Goal: Task Accomplishment & Management: Manage account settings

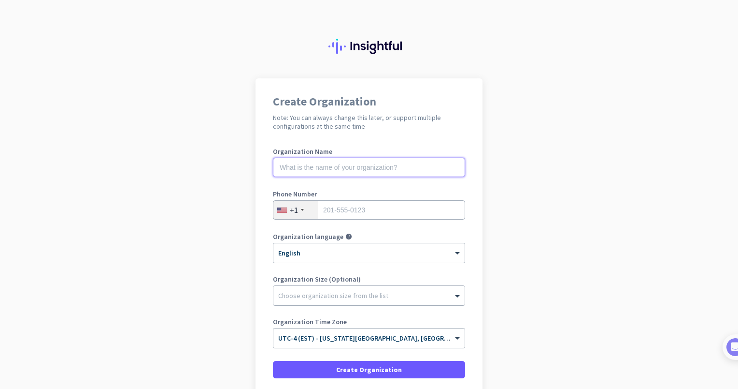
click at [406, 164] on input "text" at bounding box center [369, 167] width 192 height 19
type input "Mercor"
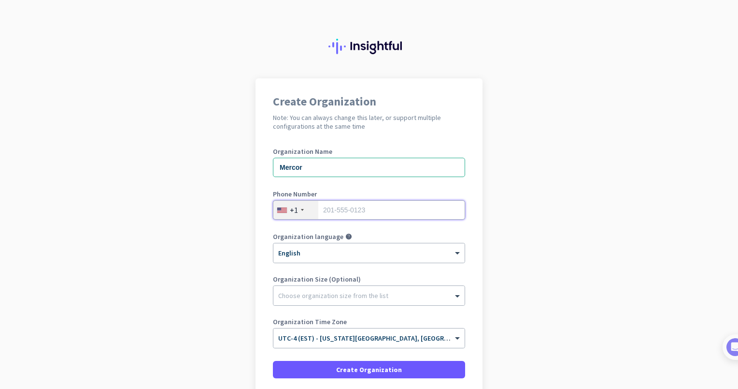
click at [385, 208] on input "tel" at bounding box center [369, 209] width 192 height 19
click at [541, 209] on app-onboarding-organization "Create Organization Note: You can always change this later, or support multiple…" at bounding box center [369, 273] width 738 height 390
click at [375, 213] on input "tel" at bounding box center [369, 209] width 192 height 19
type input "9176859292"
drag, startPoint x: 317, startPoint y: 170, endPoint x: 221, endPoint y: 165, distance: 95.8
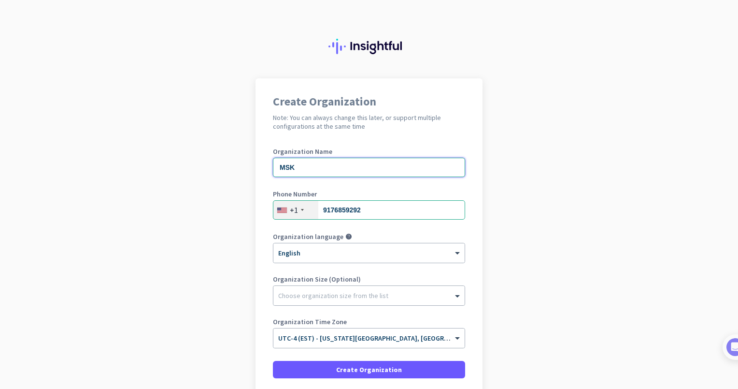
click at [221, 165] on app-onboarding-organization "Create Organization Note: You can always change this later, or support multiple…" at bounding box center [369, 273] width 738 height 390
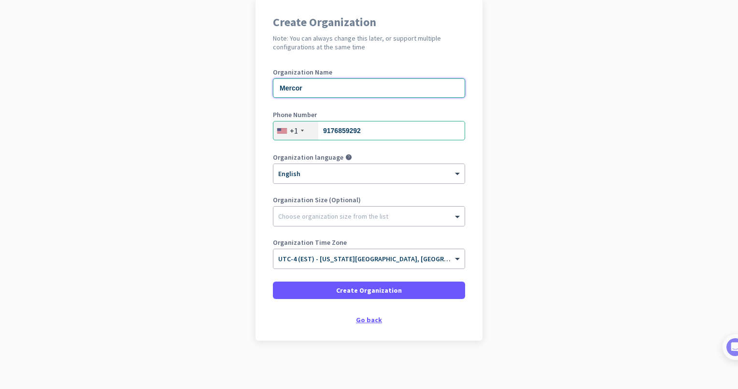
type input "Mercor"
click at [377, 317] on div "Go back" at bounding box center [369, 319] width 192 height 7
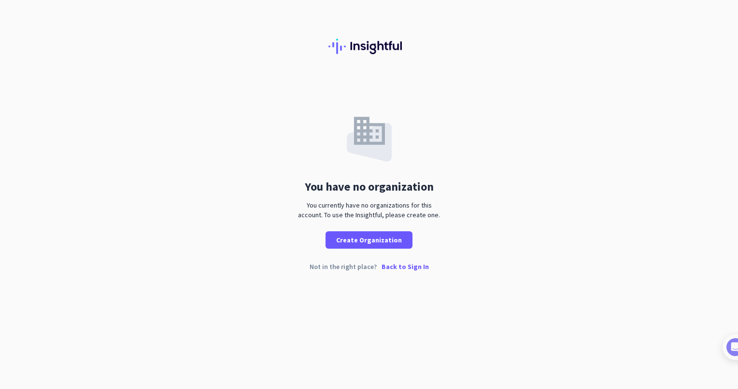
click at [398, 268] on p "Back to Sign In" at bounding box center [405, 266] width 47 height 7
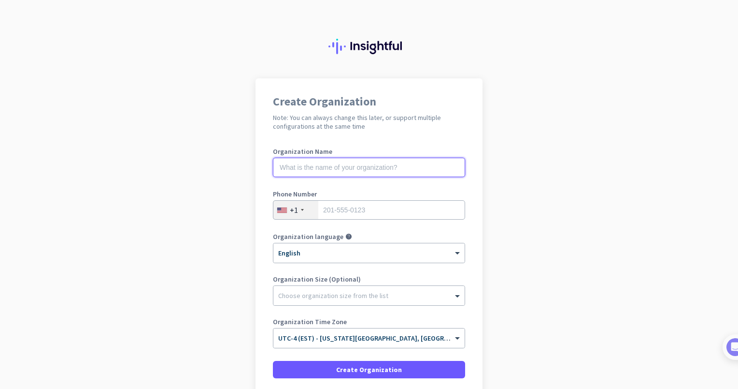
click at [406, 167] on input "text" at bounding box center [369, 167] width 192 height 19
type input "Mercor"
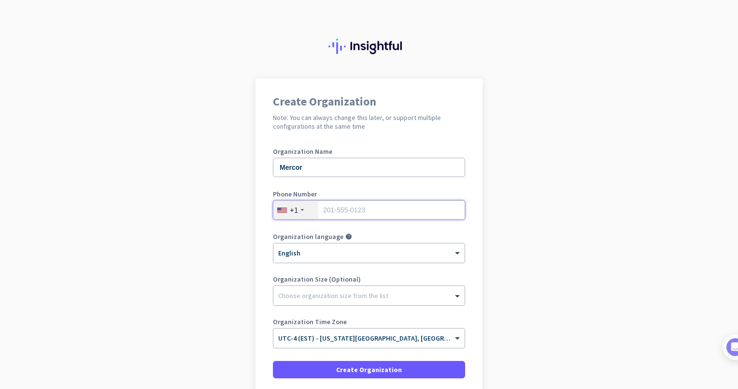
type input "9176859292"
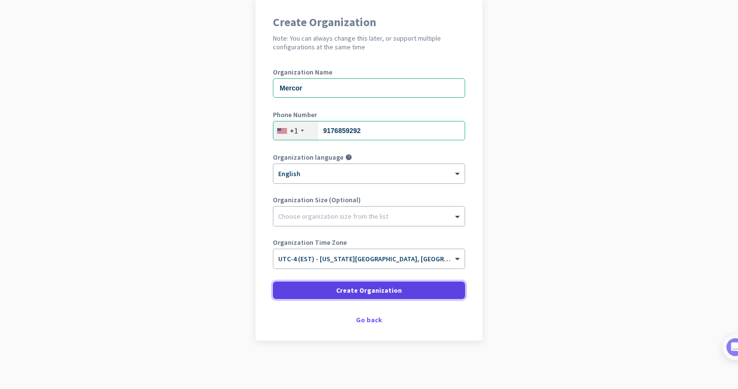
click at [400, 290] on span at bounding box center [369, 289] width 192 height 23
click at [397, 288] on span at bounding box center [369, 289] width 192 height 23
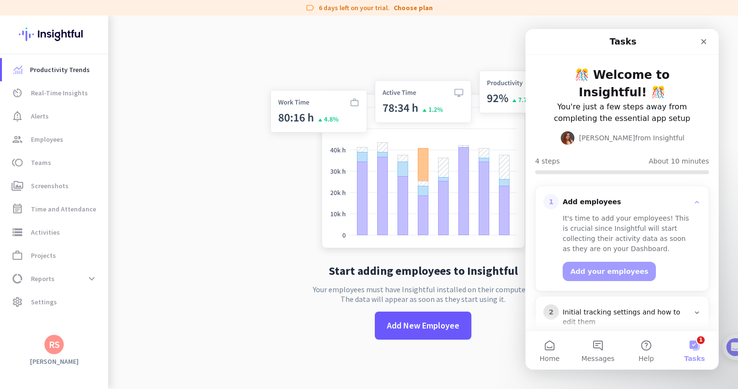
click at [695, 342] on button "1 Tasks" at bounding box center [695, 350] width 48 height 39
click at [589, 348] on button "1 Messages" at bounding box center [598, 350] width 48 height 39
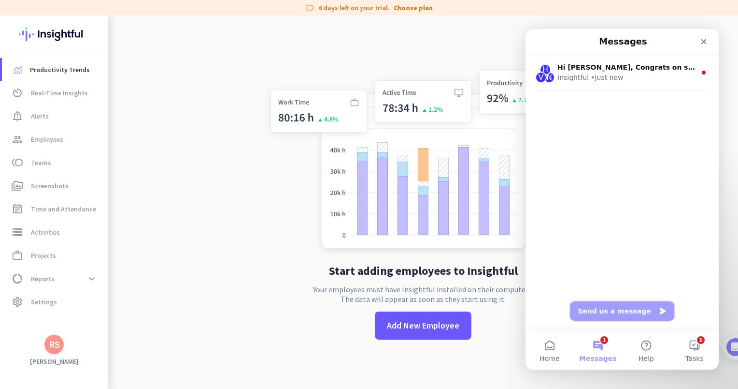
click at [594, 314] on button "Send us a message" at bounding box center [622, 310] width 104 height 19
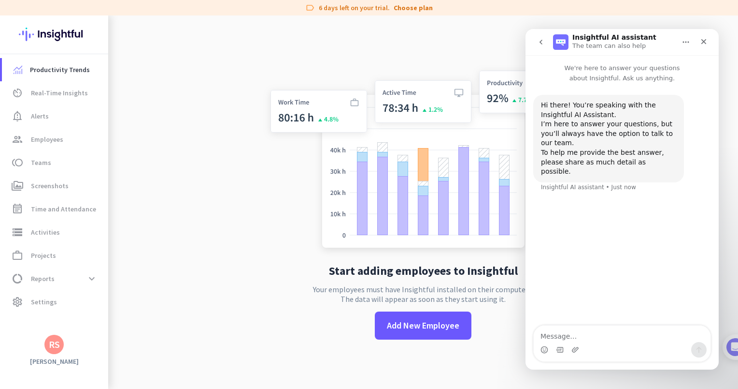
click at [588, 342] on div "Intercom messenger" at bounding box center [622, 349] width 177 height 15
click at [588, 337] on textarea "Message…" at bounding box center [622, 333] width 177 height 16
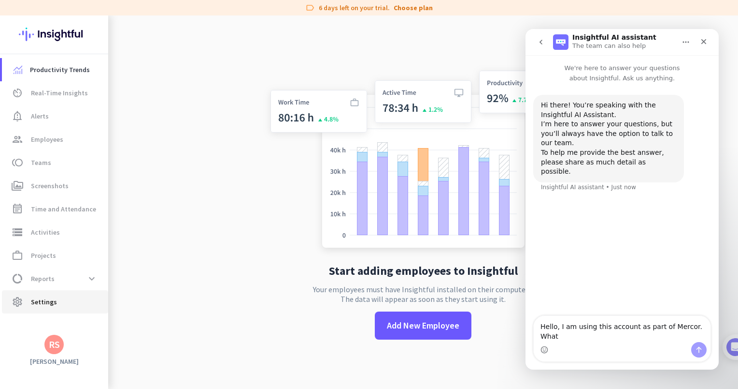
click at [35, 303] on span "Settings" at bounding box center [44, 302] width 26 height 12
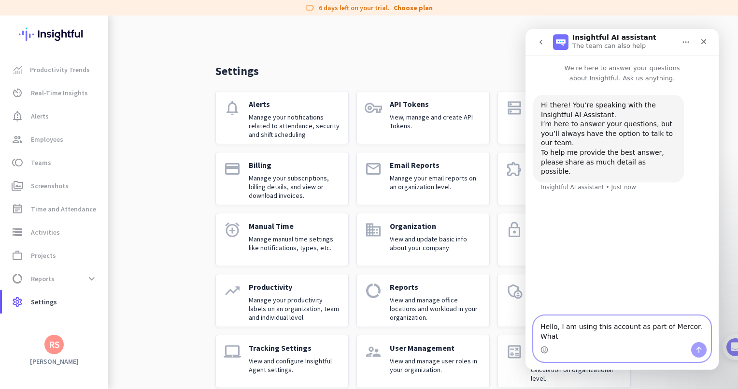
drag, startPoint x: 638, startPoint y: 336, endPoint x: 662, endPoint y: 337, distance: 23.2
click at [662, 337] on textarea "Hello, I am using this account as part of Mercor. What" at bounding box center [622, 329] width 177 height 26
drag, startPoint x: 576, startPoint y: 336, endPoint x: 536, endPoint y: 333, distance: 39.7
click at [536, 333] on textarea "Hello, I am using this account as a Mercor contractor. What" at bounding box center [622, 329] width 177 height 26
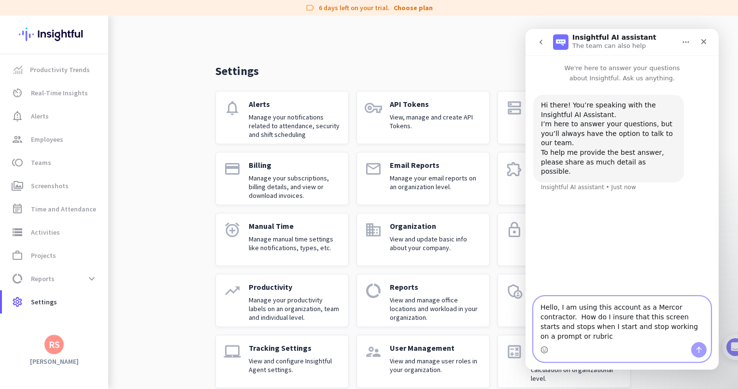
type textarea "Hello, I am using this account as a Mercor contractor. How do I insure that thi…"
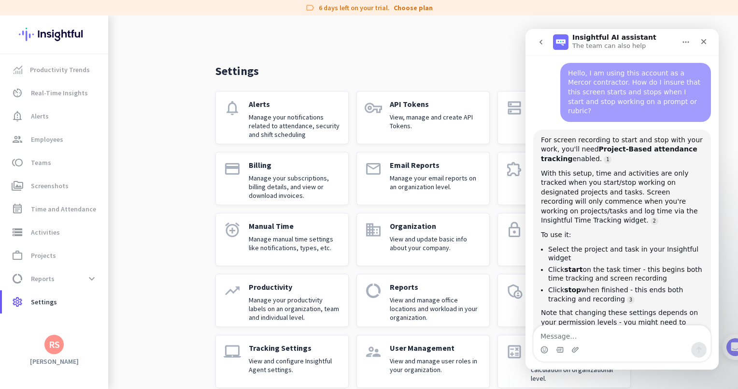
scroll to position [158, 0]
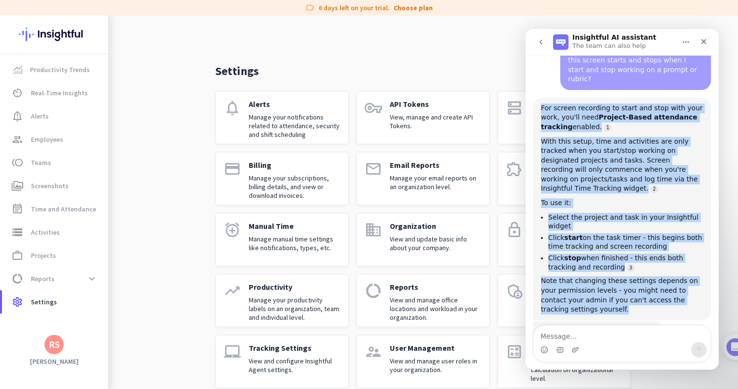
drag, startPoint x: 572, startPoint y: 272, endPoint x: 1040, endPoint y: 110, distance: 495.2
click html "Insightful AI assistant The team can also help We're here to answer your questi…"
copy div "For screen recording to start and stop with your work, you'll need Project-Base…"
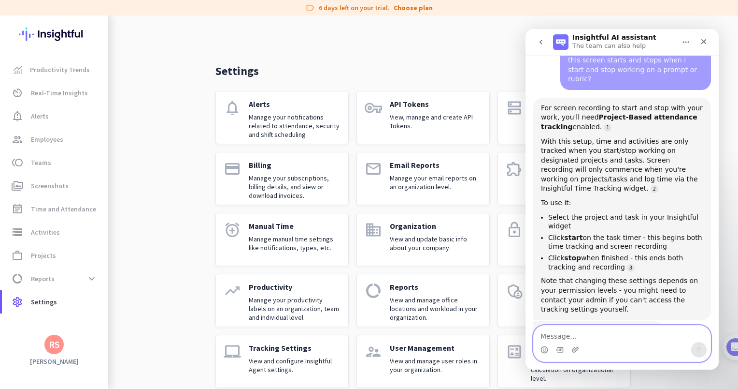
click at [570, 332] on textarea "Message…" at bounding box center [622, 333] width 177 height 16
type textarea "I will check. Thanks."
click at [697, 349] on icon "Send a message…" at bounding box center [699, 350] width 5 height 6
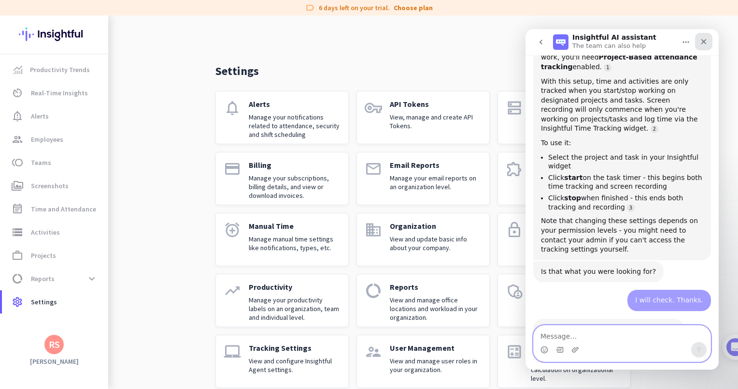
scroll to position [234, 0]
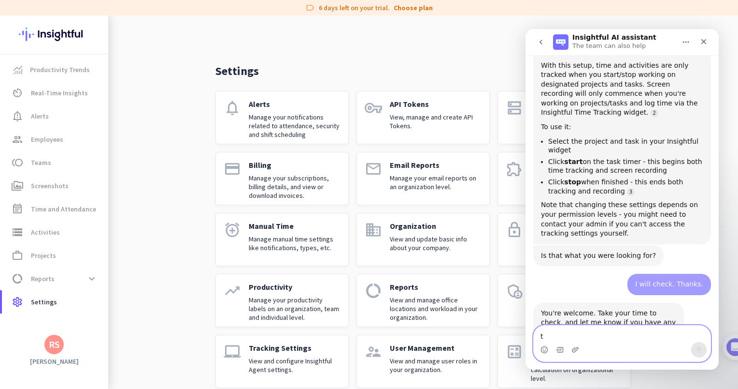
type textarea "ty"
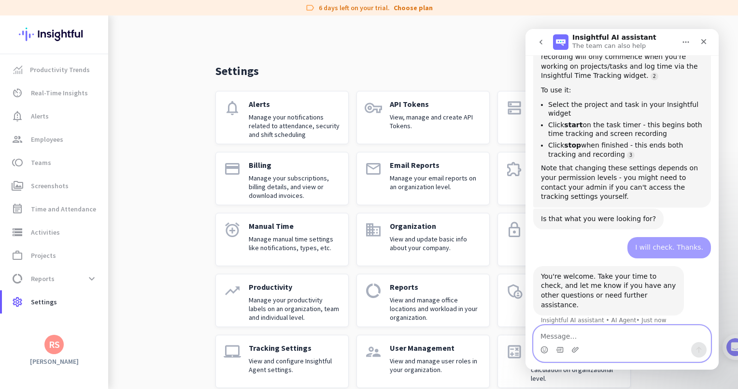
scroll to position [294, 0]
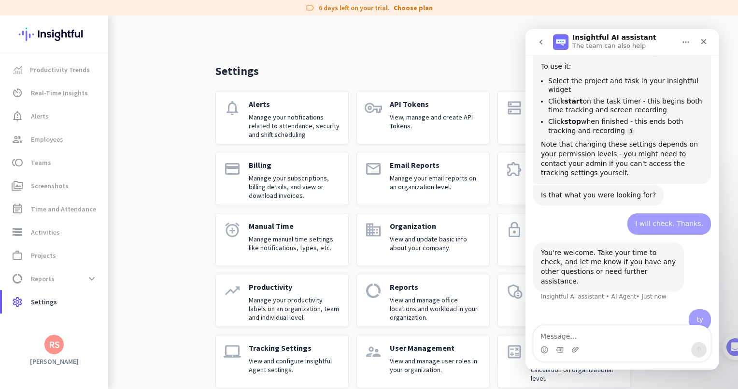
click at [679, 41] on button "Home" at bounding box center [686, 42] width 18 height 18
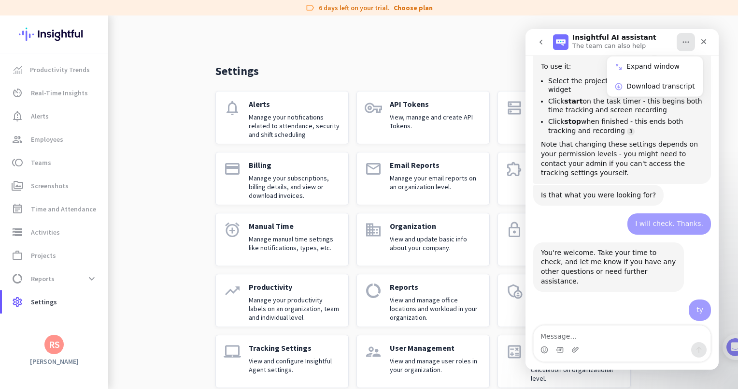
scroll to position [302, 0]
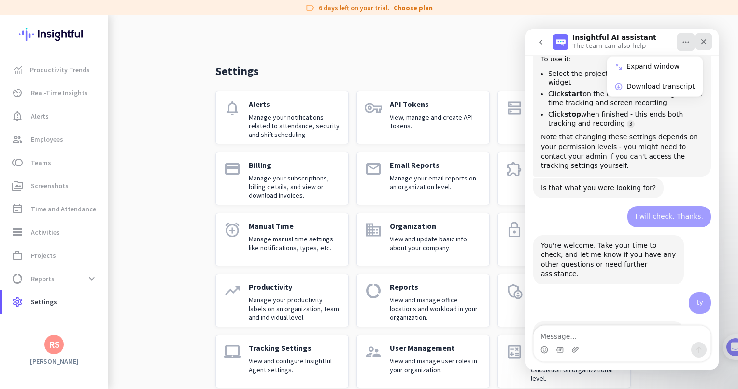
click at [703, 40] on icon "Close" at bounding box center [704, 42] width 8 height 8
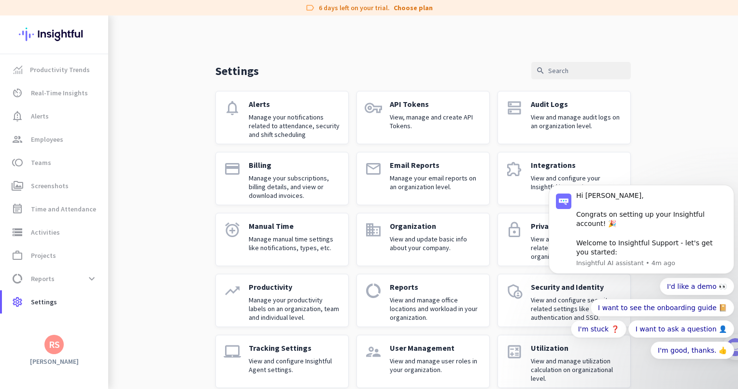
scroll to position [14, 0]
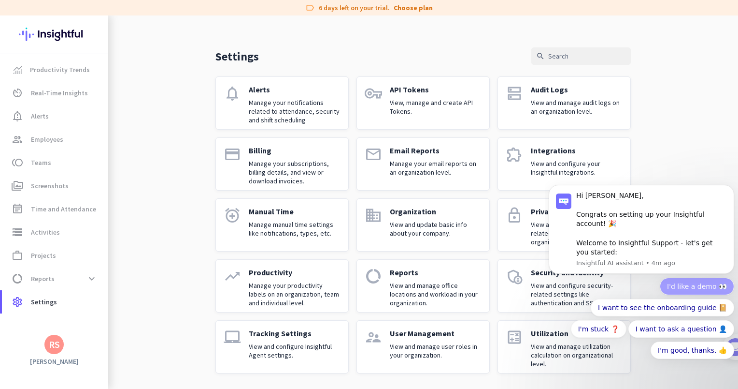
click at [701, 295] on button "I'd like a demo 👀" at bounding box center [697, 285] width 74 height 17
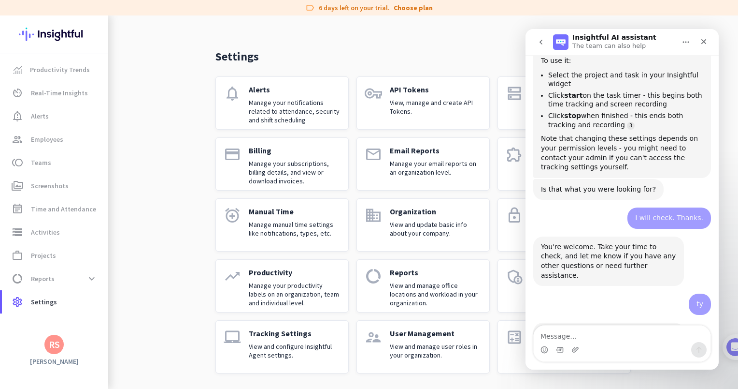
scroll to position [0, 0]
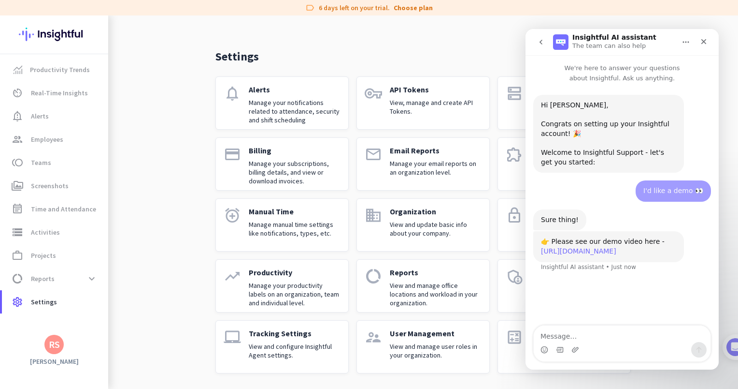
click at [617, 252] on link "https://sales.workpuls.com/trial/demo" at bounding box center [578, 251] width 75 height 8
click at [701, 38] on icon "Close" at bounding box center [704, 42] width 8 height 8
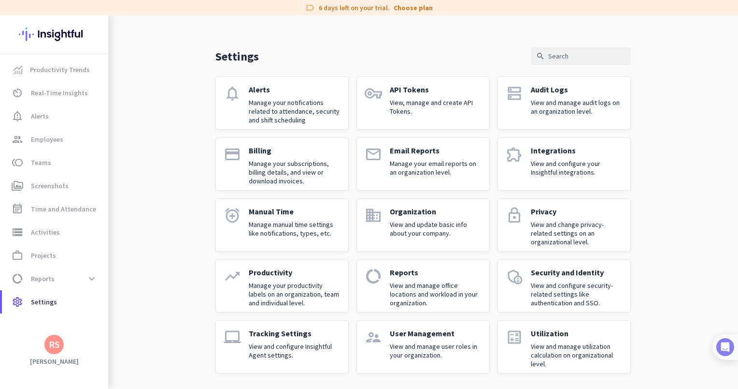
click at [730, 342] on img at bounding box center [726, 347] width 18 height 18
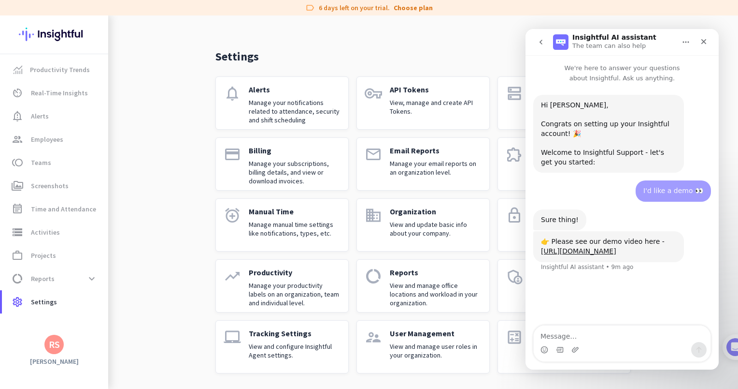
click at [454, 60] on div "Settings search" at bounding box center [424, 55] width 416 height 17
click at [700, 42] on icon "Close" at bounding box center [704, 42] width 8 height 8
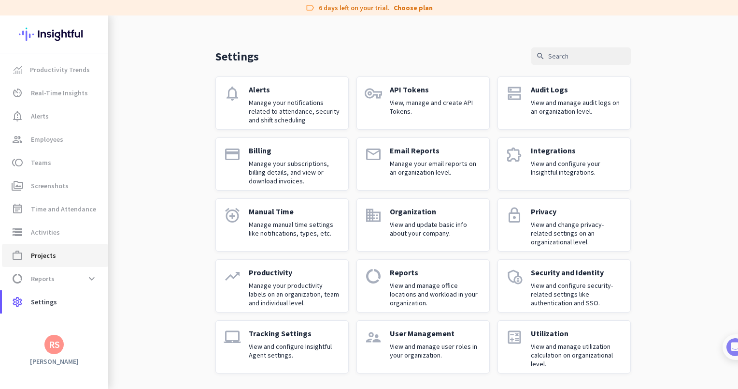
click at [29, 255] on span "work_outline Projects" at bounding box center [55, 255] width 91 height 12
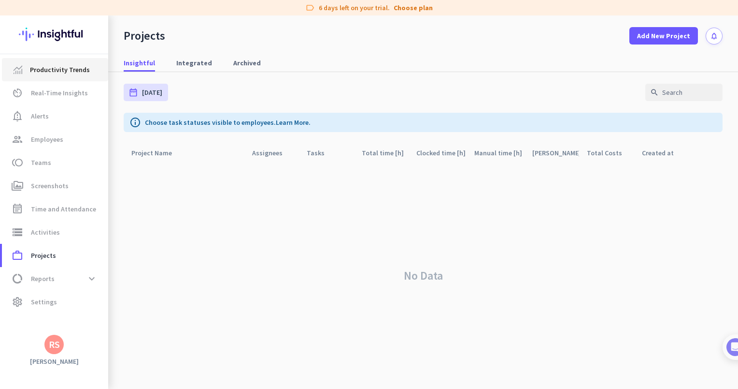
click at [75, 75] on span "Productivity Trends" at bounding box center [60, 70] width 60 height 12
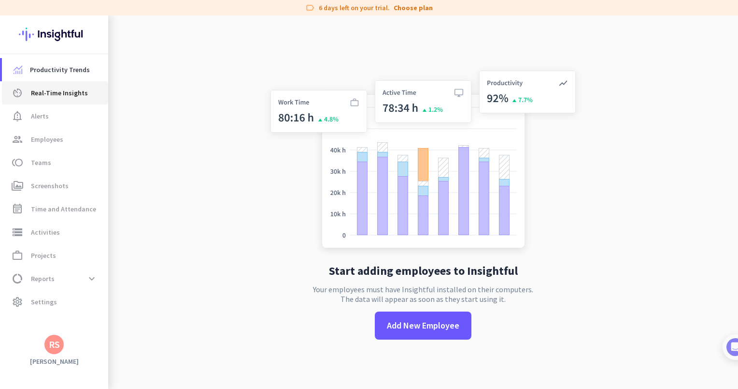
click at [66, 96] on span "Real-Time Insights" at bounding box center [59, 93] width 57 height 12
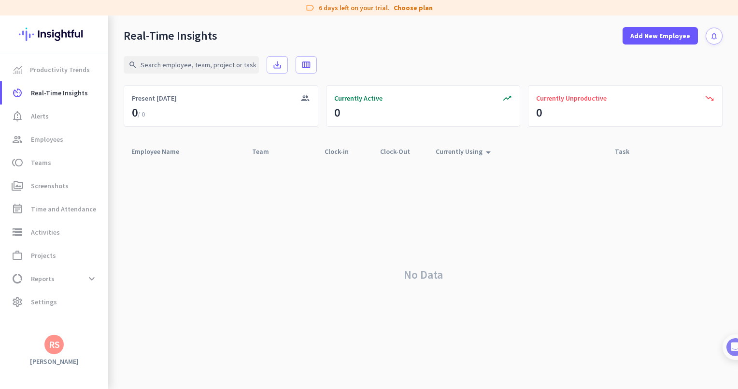
click at [57, 339] on div "RS" at bounding box center [54, 344] width 11 height 10
click at [101, 306] on span "Help" at bounding box center [105, 308] width 58 height 9
click at [234, 60] on input "text" at bounding box center [191, 64] width 135 height 17
type input "mercor"
click at [55, 340] on div "RS" at bounding box center [54, 344] width 11 height 10
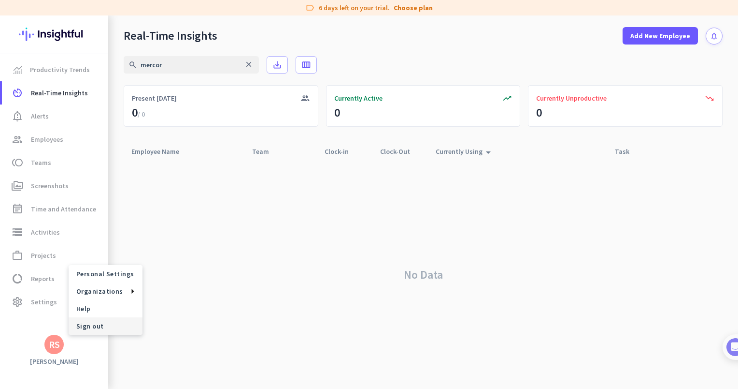
click at [85, 327] on span "Sign out" at bounding box center [105, 325] width 58 height 9
